Goal: Find specific page/section: Find specific page/section

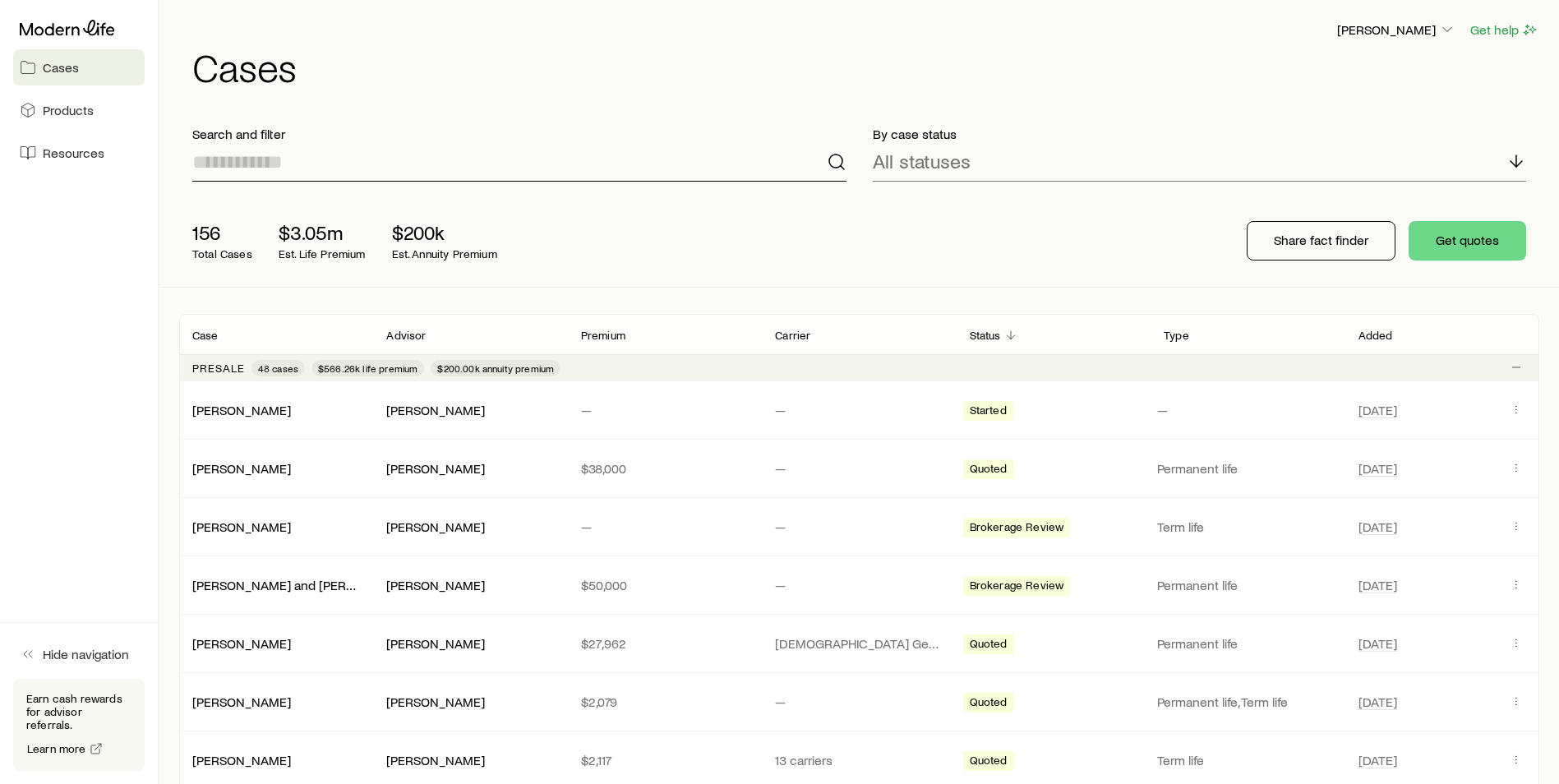
click at [356, 170] on input at bounding box center [519, 162] width 654 height 39
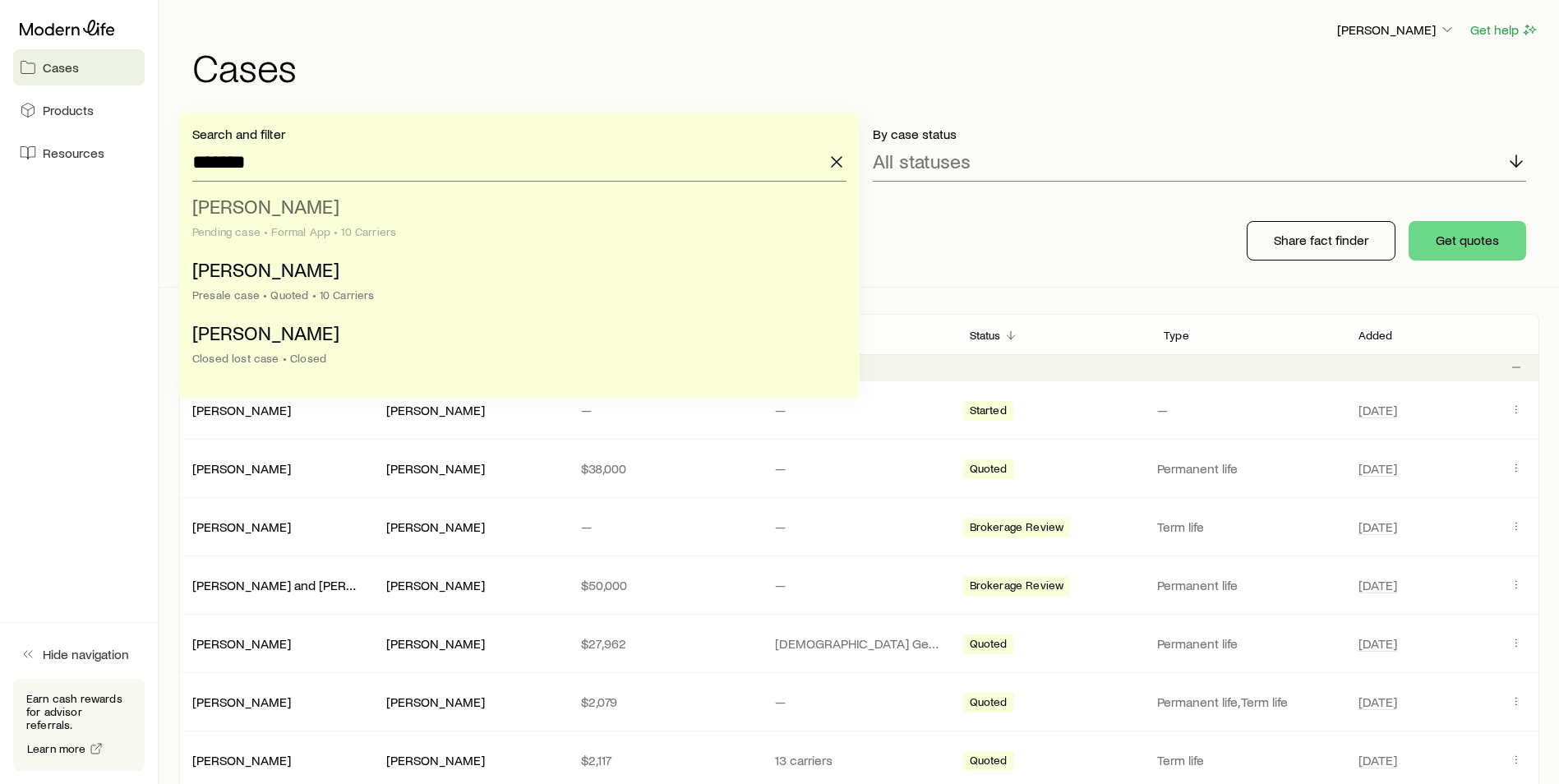
click at [314, 218] on li "[PERSON_NAME] case • Formal App • 10 Carriers" at bounding box center [514, 220] width 644 height 64
type input "**********"
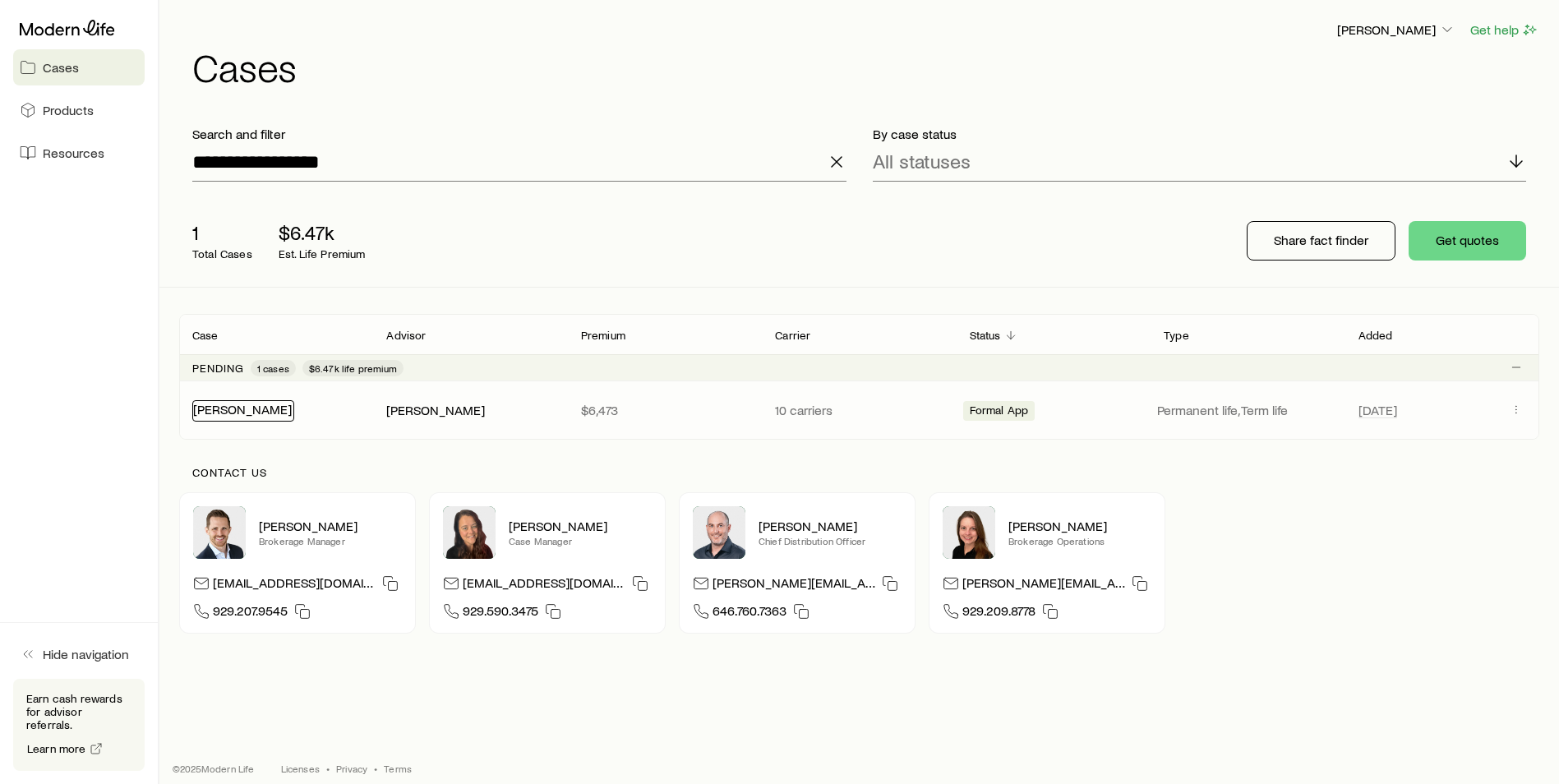
click at [240, 409] on link "[PERSON_NAME]" at bounding box center [243, 409] width 98 height 15
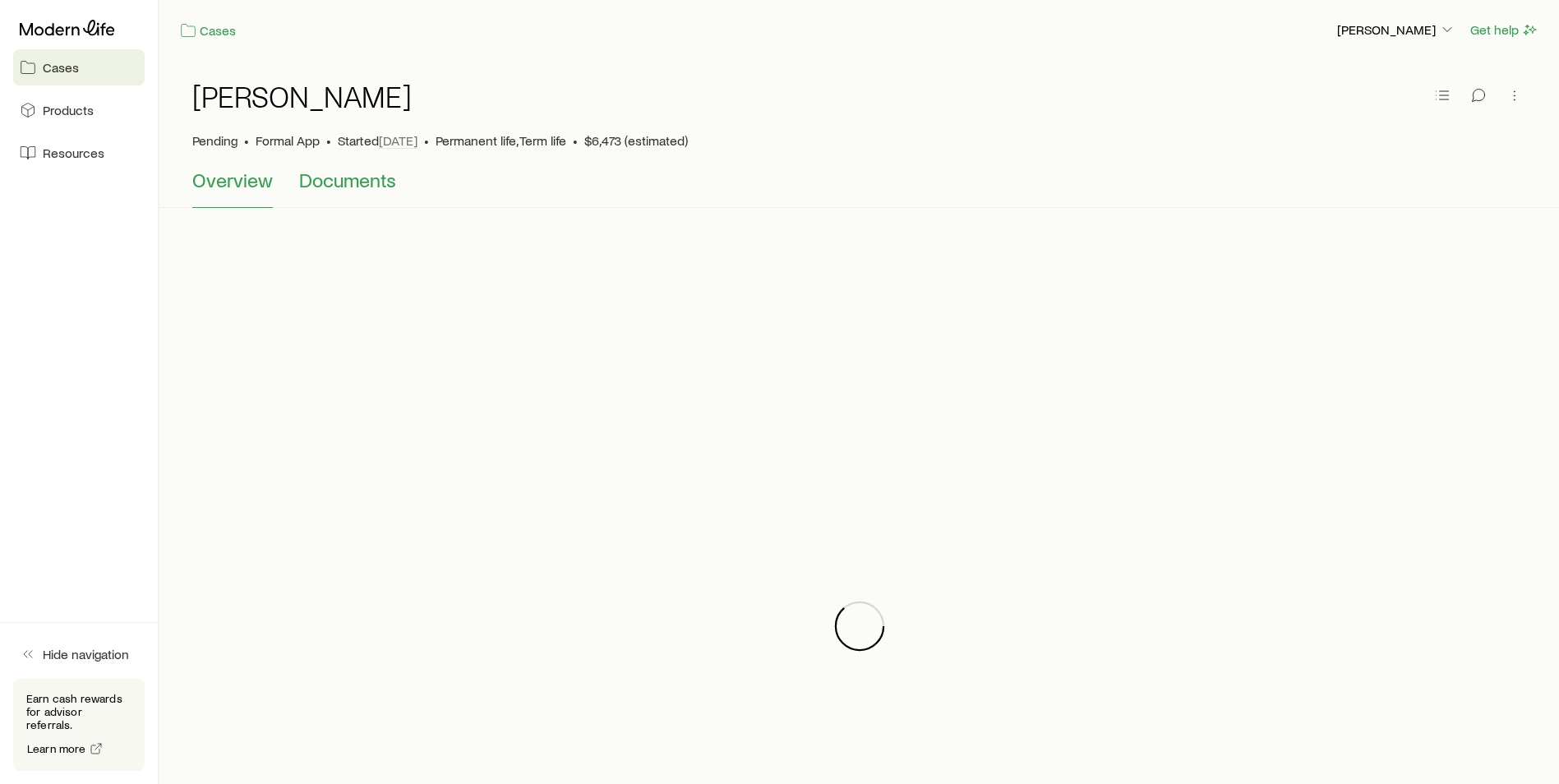
click at [350, 188] on span "Documents" at bounding box center [348, 180] width 97 height 23
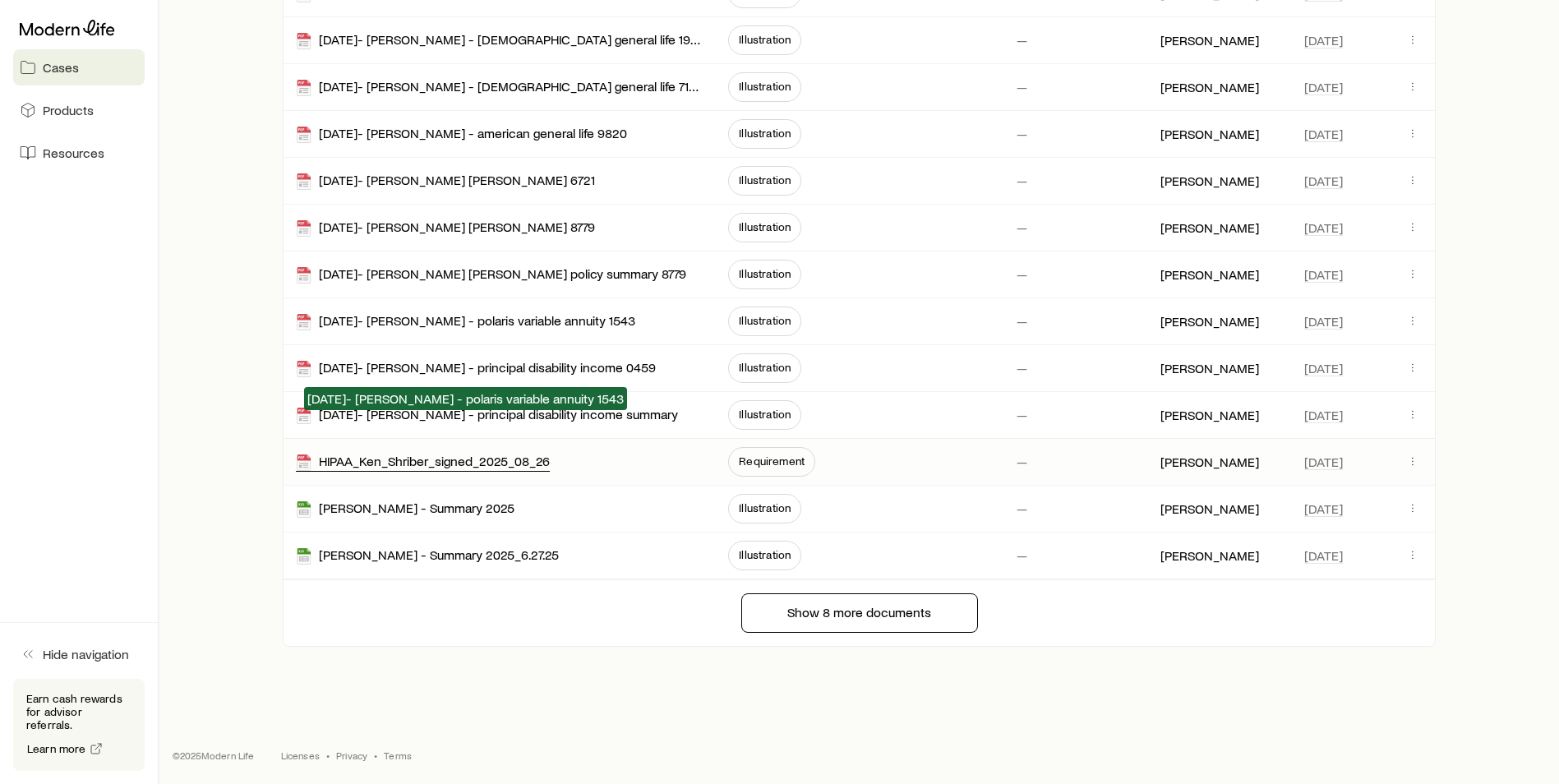
scroll to position [725, 0]
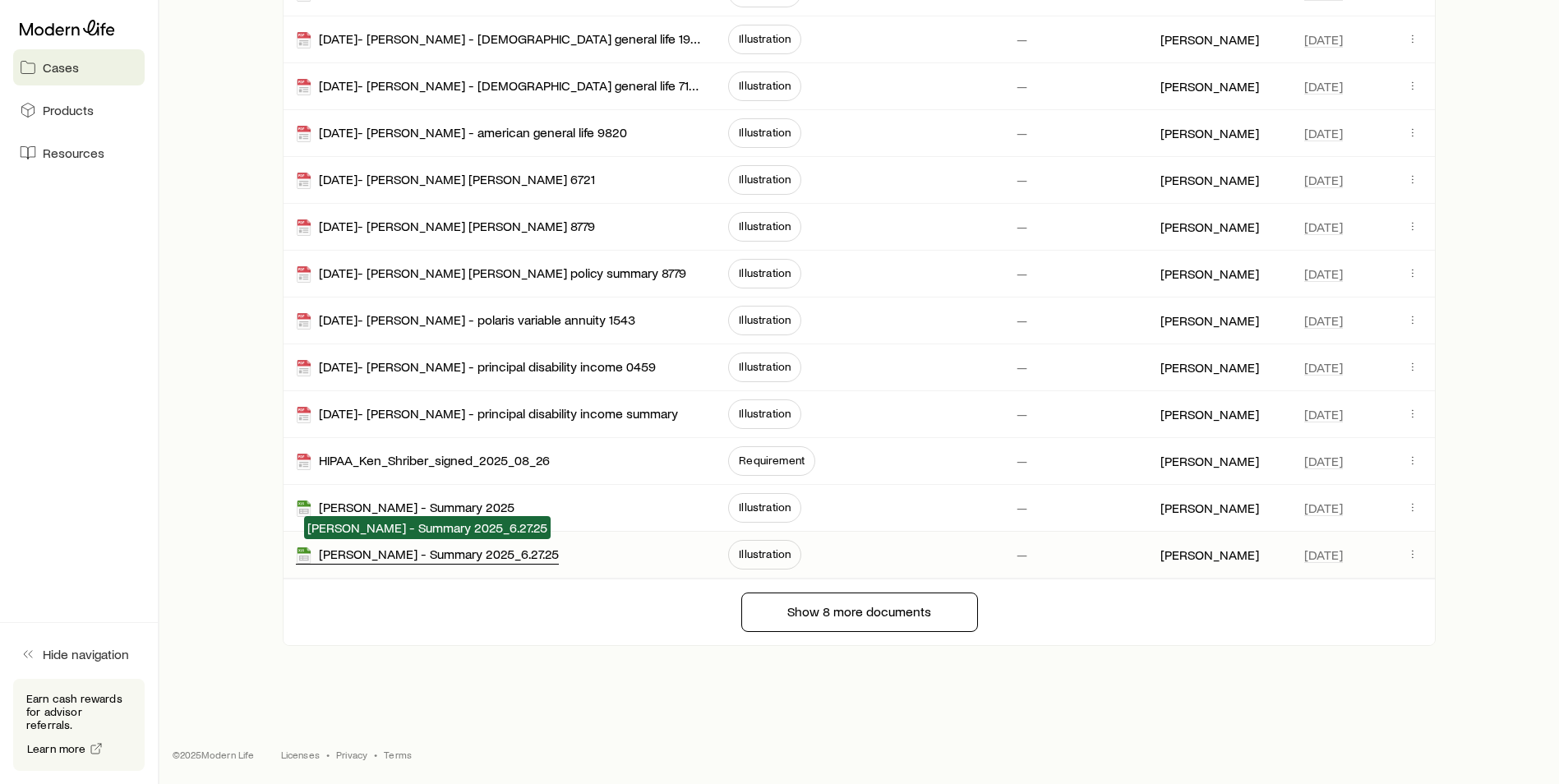
click at [463, 552] on div "[PERSON_NAME] - Summary 2025_6.27.25" at bounding box center [428, 555] width 263 height 19
